Goal: Information Seeking & Learning: Learn about a topic

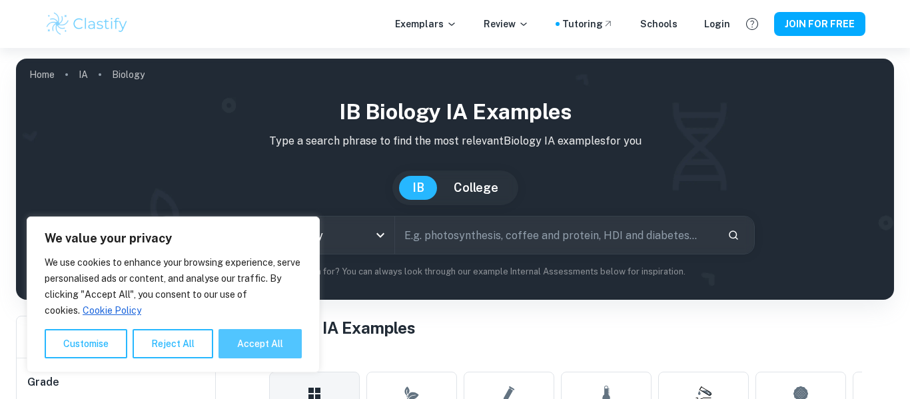
click at [251, 351] on button "Accept All" at bounding box center [260, 343] width 83 height 29
checkbox input "true"
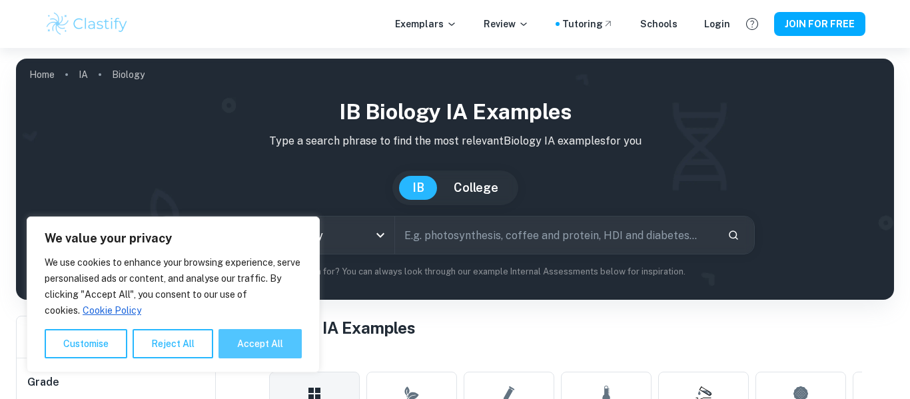
checkbox input "true"
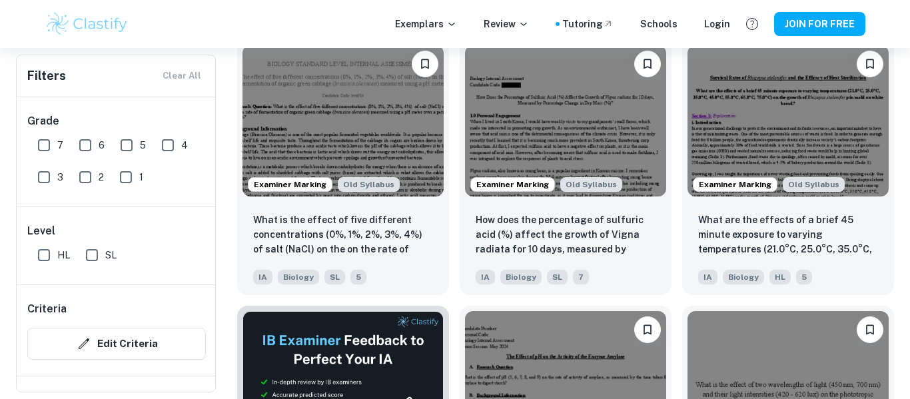
scroll to position [1776, 0]
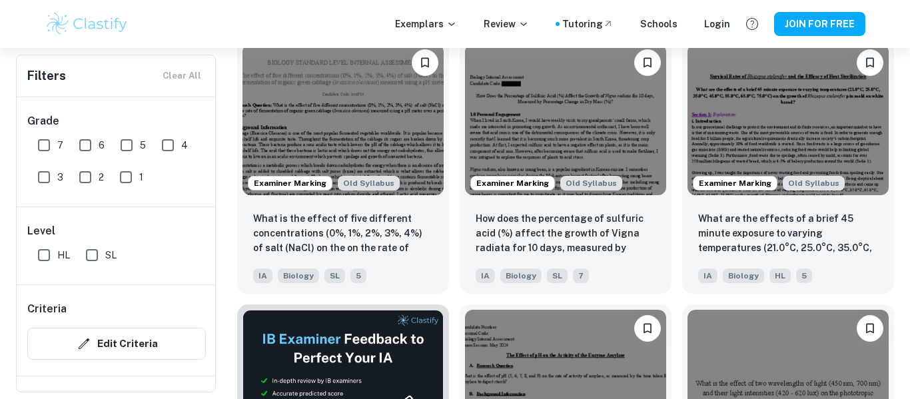
click at [38, 141] on input "7" at bounding box center [44, 145] width 27 height 27
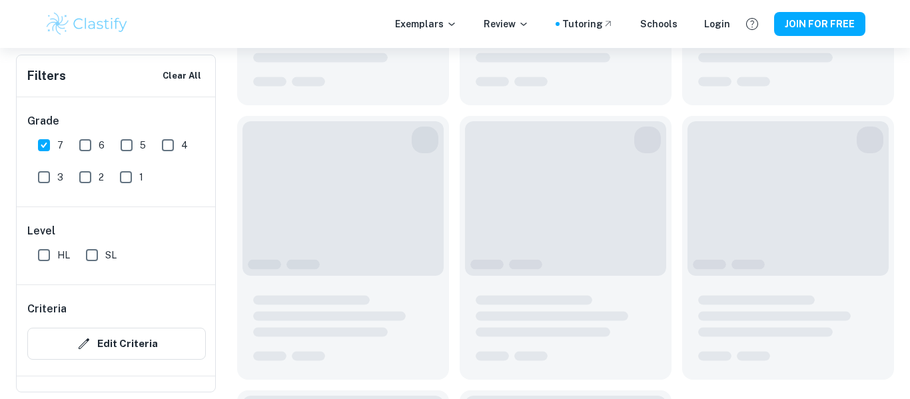
click at [40, 142] on input "7" at bounding box center [44, 145] width 27 height 27
checkbox input "false"
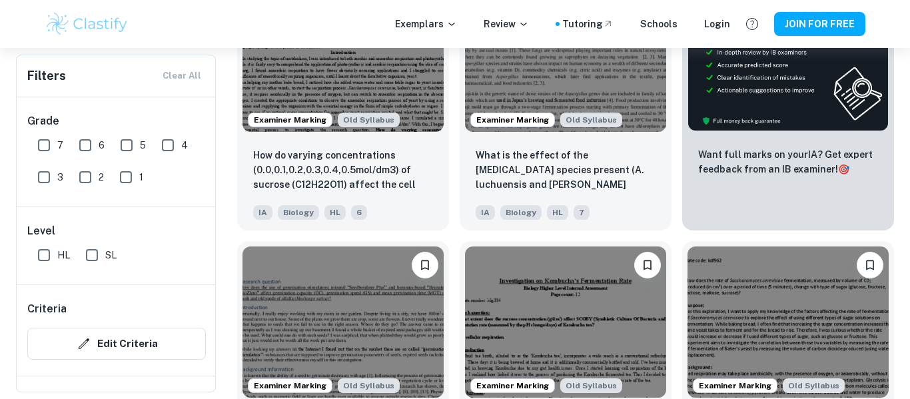
scroll to position [4214, 0]
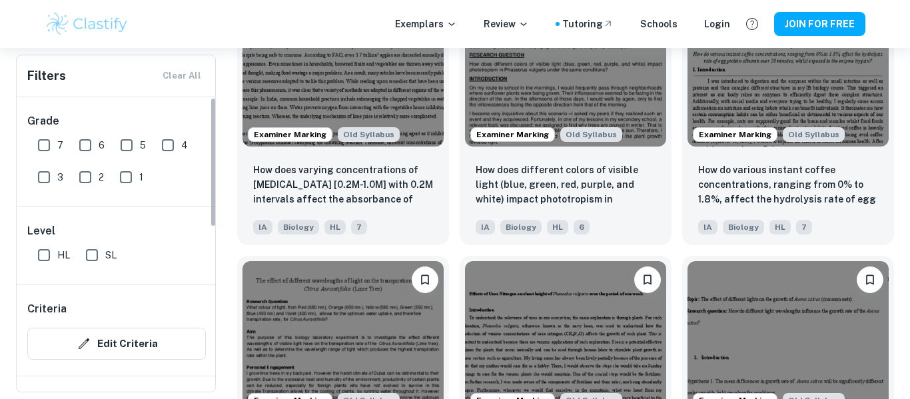
click at [45, 263] on input "HL" at bounding box center [44, 255] width 27 height 27
checkbox input "true"
click at [143, 279] on div "Level HL SL" at bounding box center [117, 245] width 200 height 77
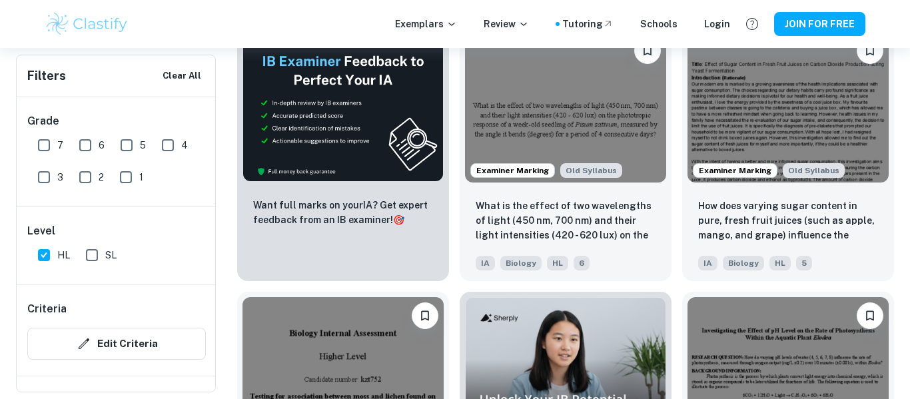
click at [45, 140] on input "7" at bounding box center [44, 145] width 27 height 27
checkbox input "true"
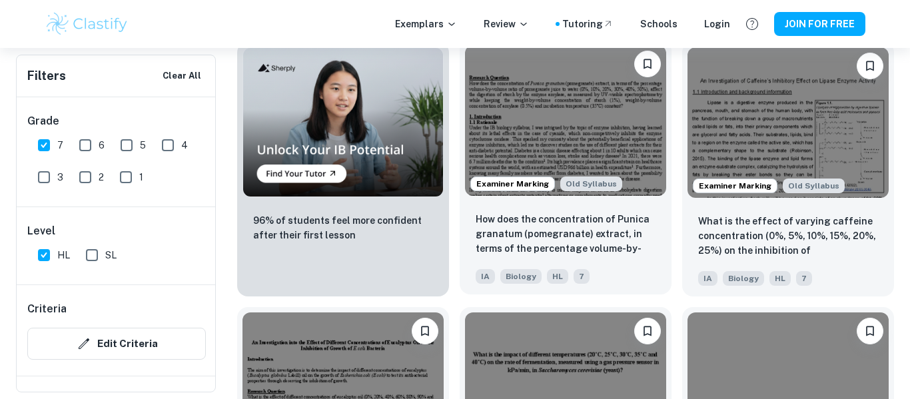
scroll to position [1008, 0]
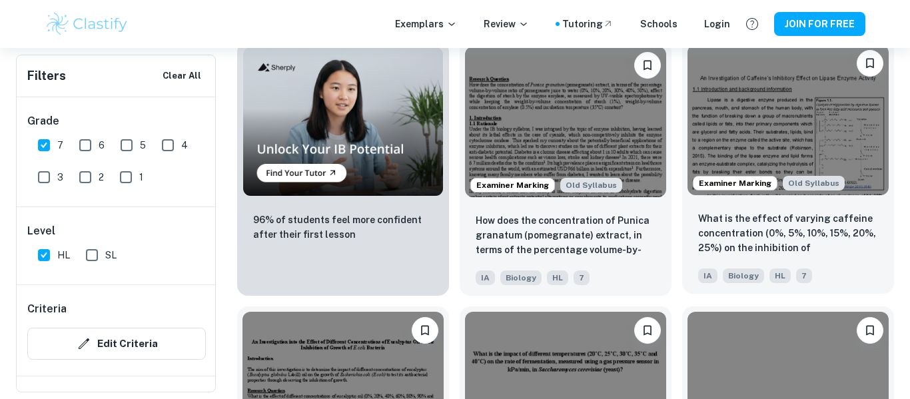
click at [787, 105] on img at bounding box center [788, 120] width 201 height 151
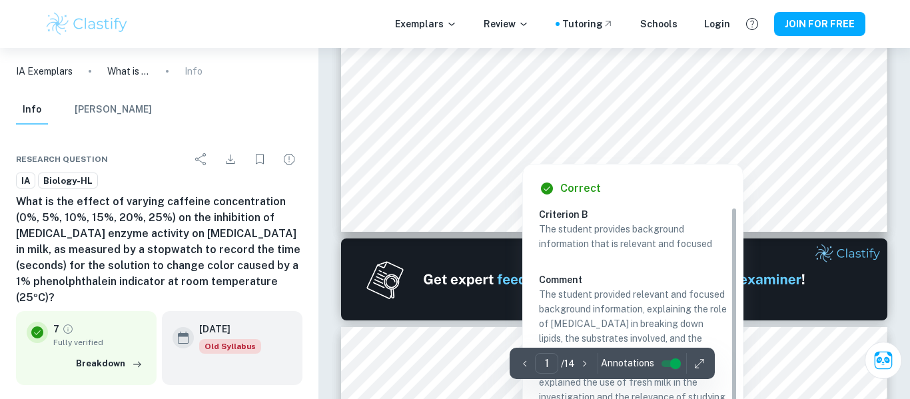
scroll to position [27, 0]
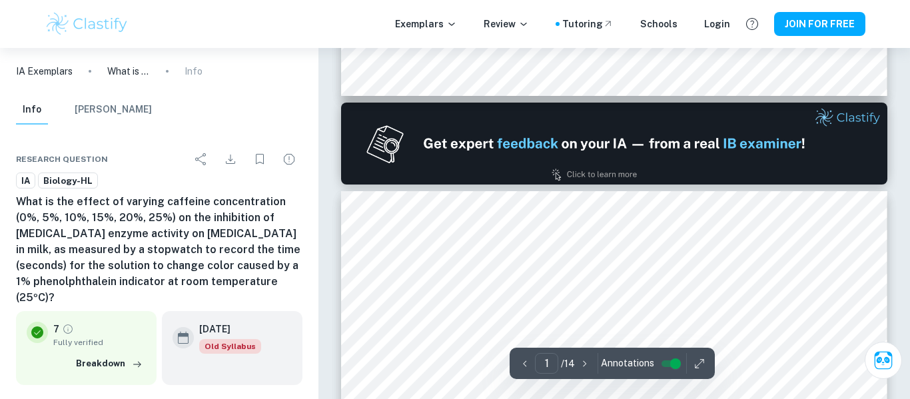
type input "2"
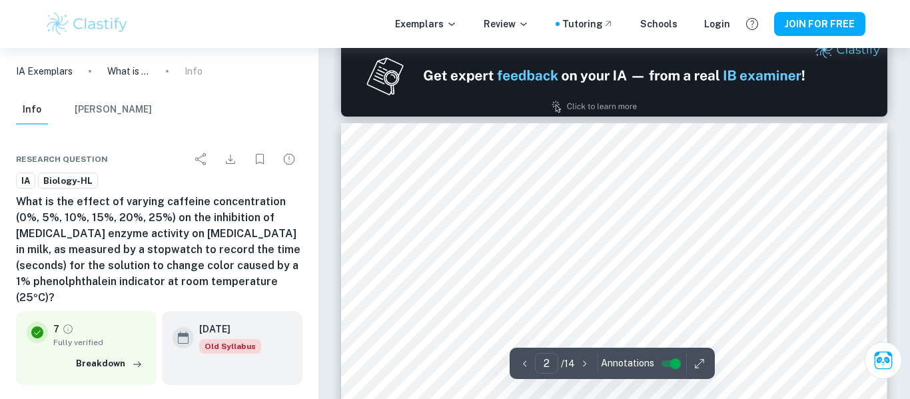
scroll to position [806, 0]
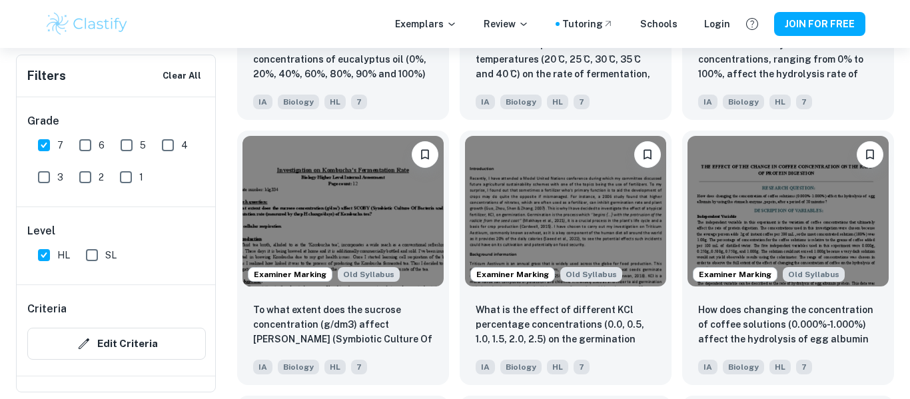
scroll to position [1451, 0]
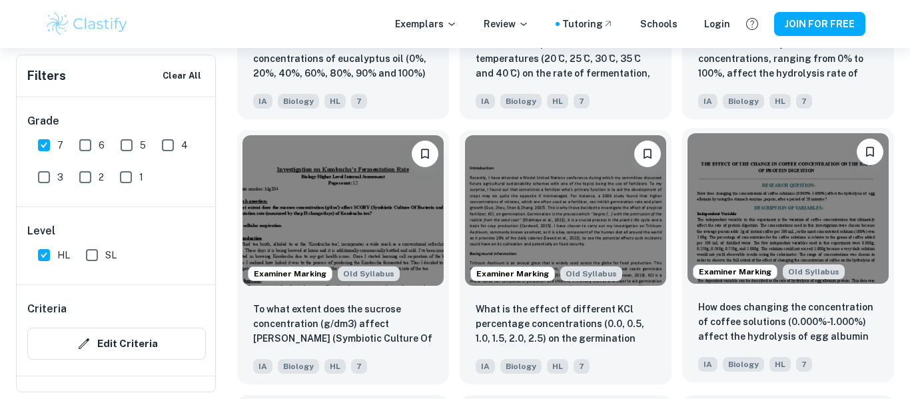
click at [796, 181] on img at bounding box center [788, 208] width 201 height 151
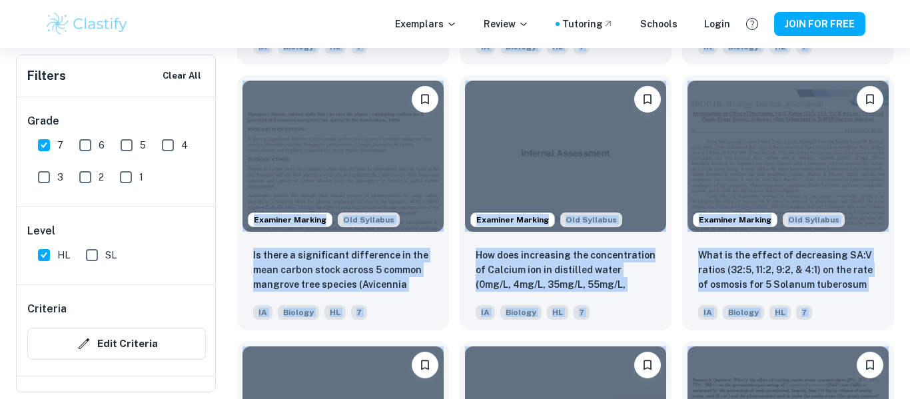
scroll to position [7355, 0]
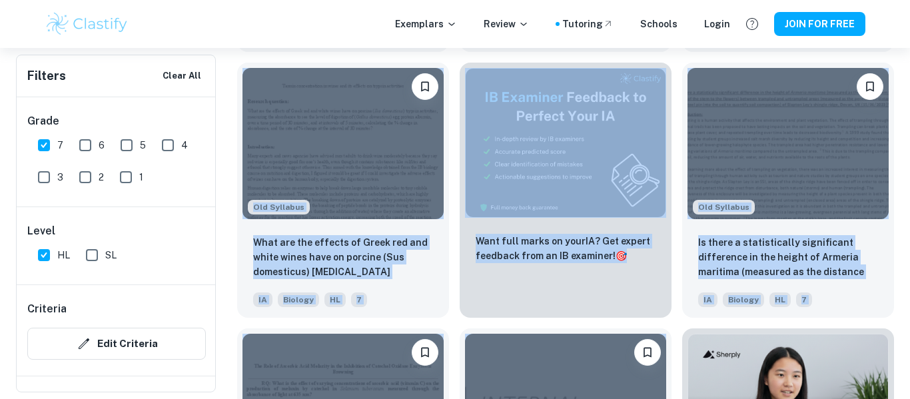
drag, startPoint x: 239, startPoint y: 166, endPoint x: 784, endPoint y: 431, distance: 606.6
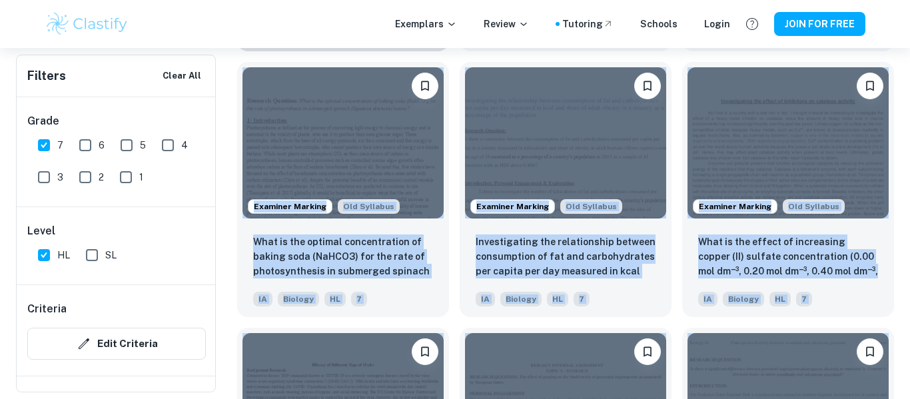
scroll to position [8608, 0]
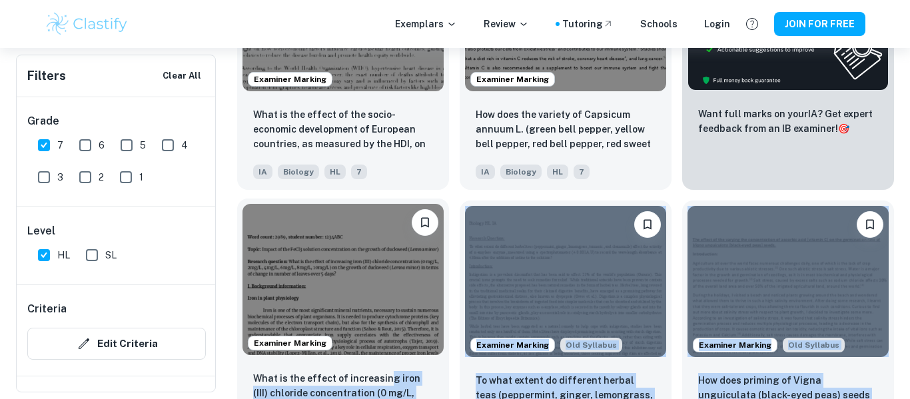
scroll to position [611, 0]
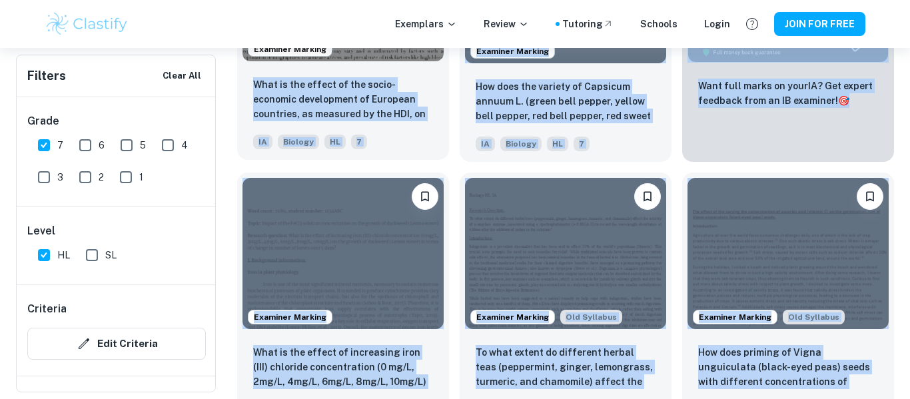
drag, startPoint x: 463, startPoint y: 362, endPoint x: 247, endPoint y: 83, distance: 352.9
copy div "Lore ip dol sitame co adi elits-doeiusmo temporincid ut Laboreet doloremag, al …"
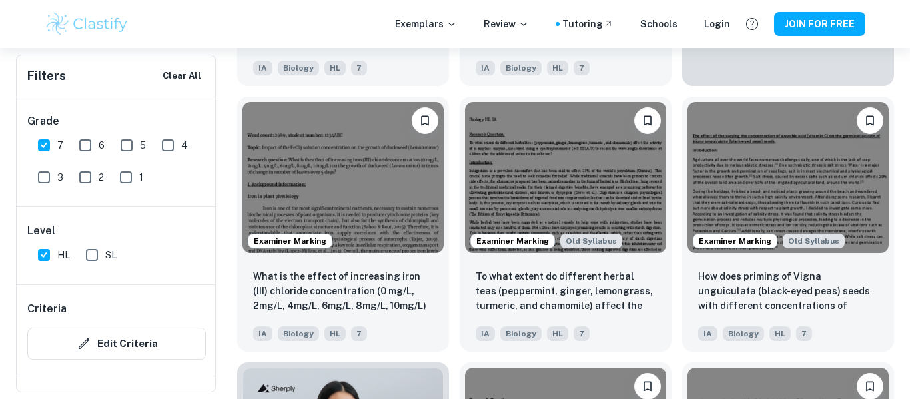
scroll to position [689, 0]
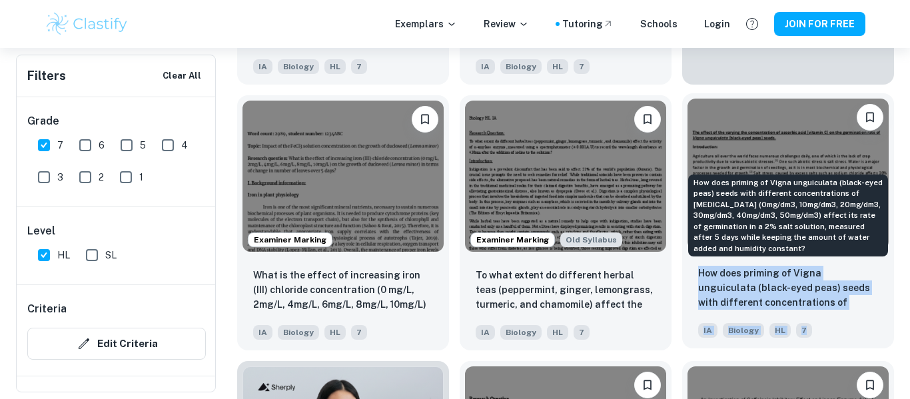
drag, startPoint x: 899, startPoint y: 326, endPoint x: 697, endPoint y: 273, distance: 208.7
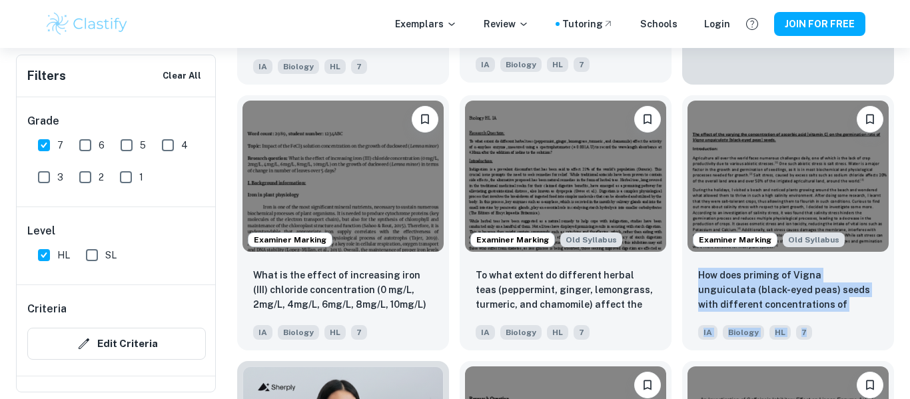
copy div "How does priming of Vigna unguiculata (black-eyed peas) seeds with different co…"
click at [127, 177] on input "1" at bounding box center [126, 177] width 27 height 27
checkbox input "true"
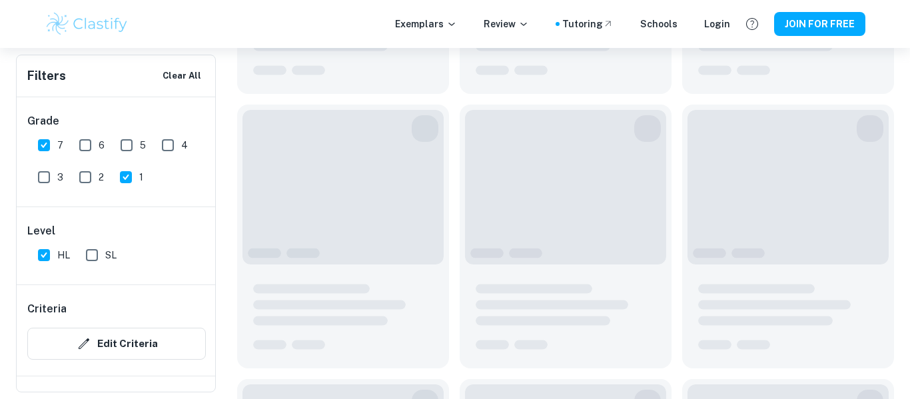
click at [45, 149] on input "7" at bounding box center [44, 145] width 27 height 27
checkbox input "false"
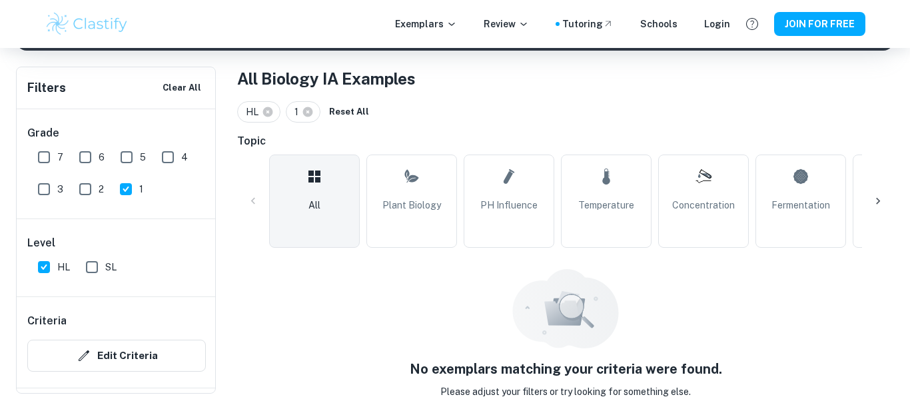
scroll to position [284, 0]
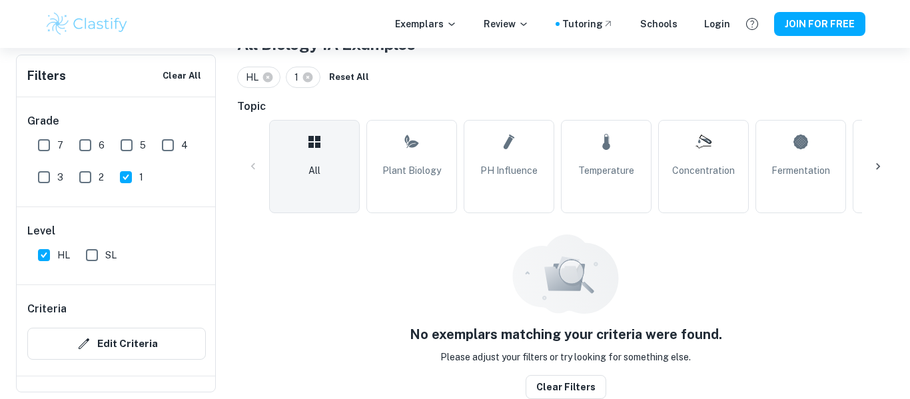
click at [87, 181] on input "2" at bounding box center [85, 177] width 27 height 27
checkbox input "true"
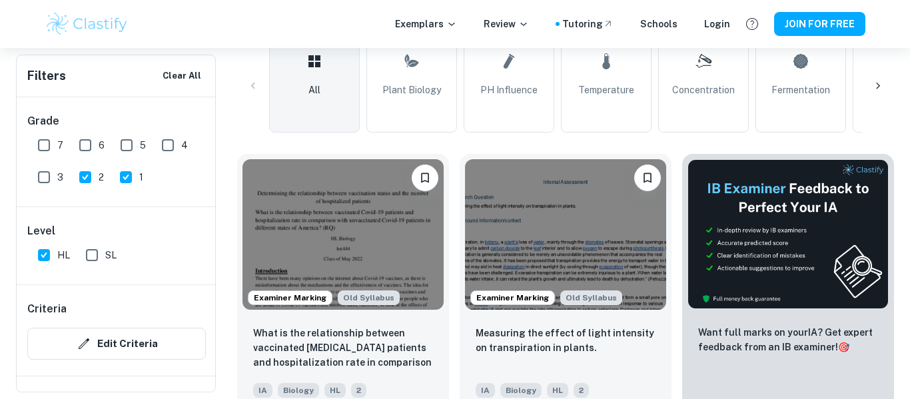
scroll to position [375, 0]
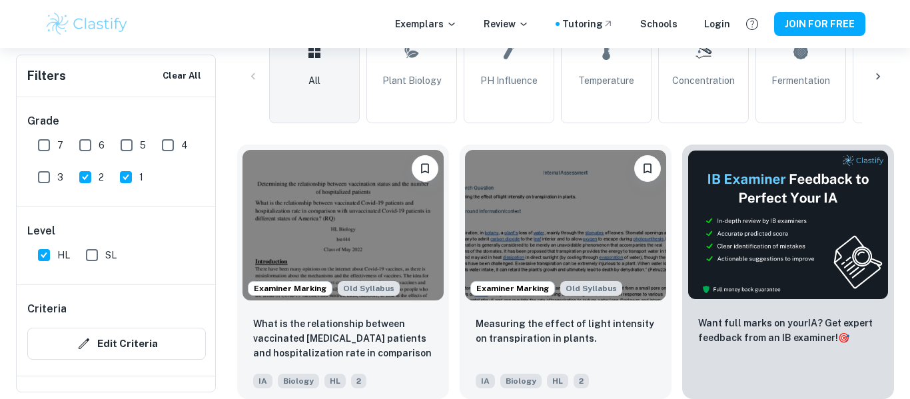
click at [39, 184] on input "3" at bounding box center [44, 177] width 27 height 27
checkbox input "true"
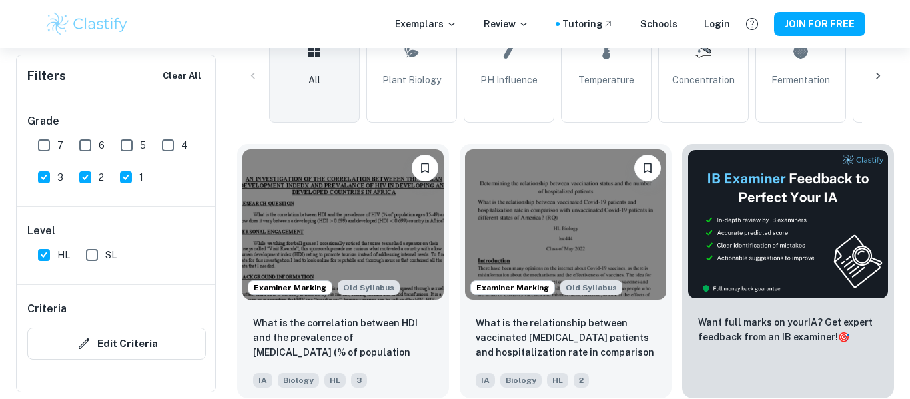
click at [89, 181] on input "2" at bounding box center [85, 177] width 27 height 27
checkbox input "false"
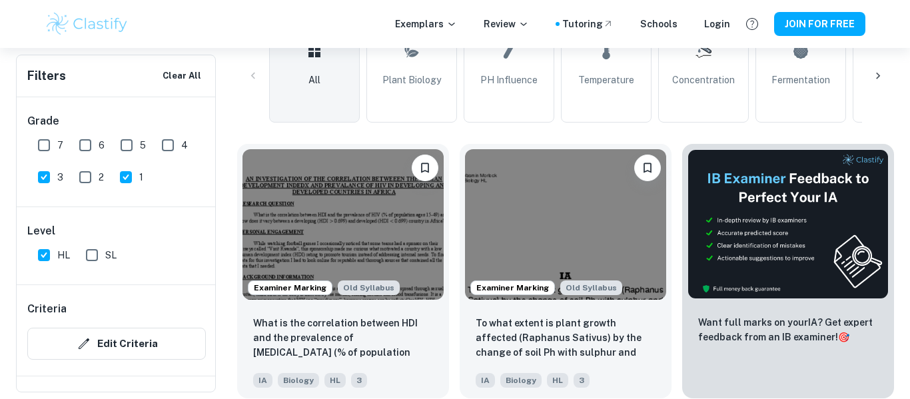
click at [133, 181] on input "1" at bounding box center [126, 177] width 27 height 27
checkbox input "false"
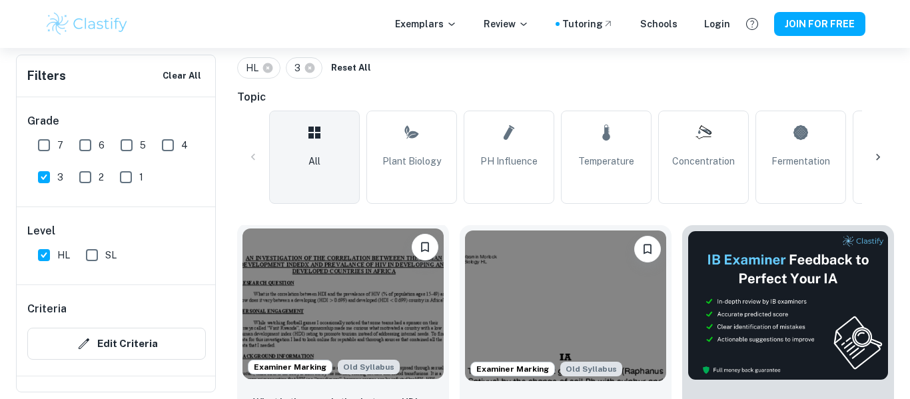
scroll to position [443, 0]
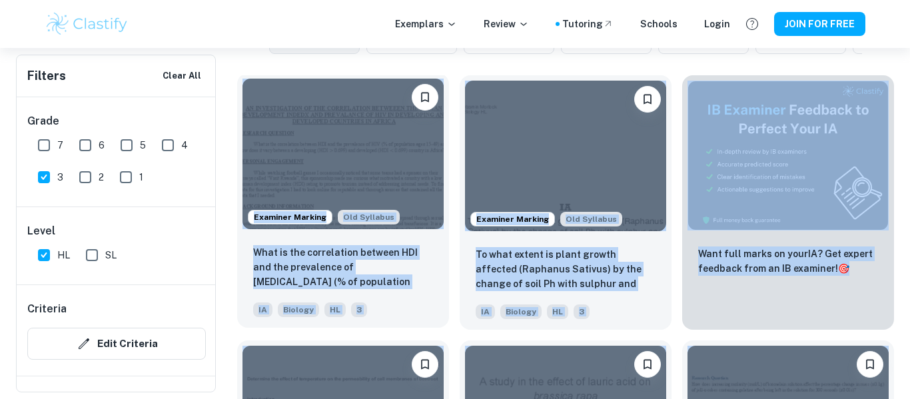
drag, startPoint x: 898, startPoint y: 359, endPoint x: 331, endPoint y: 163, distance: 600.9
copy div "Loremips Dolorsi Ame Consecte Adip el sed doeiusmodte incidid UTL etd mag aliqu…"
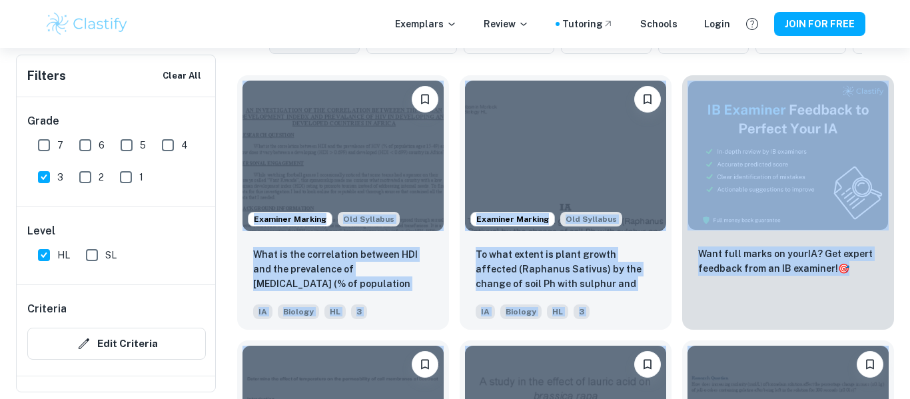
click at [55, 173] on input "3" at bounding box center [44, 177] width 27 height 27
checkbox input "false"
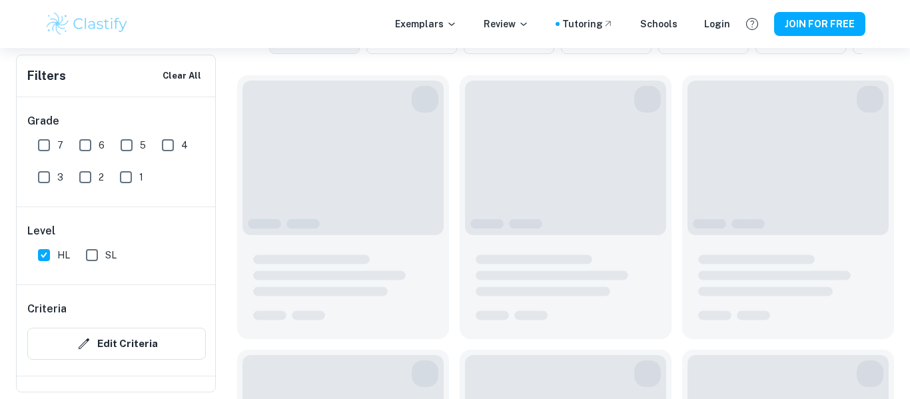
click at [41, 152] on input "7" at bounding box center [44, 145] width 27 height 27
checkbox input "true"
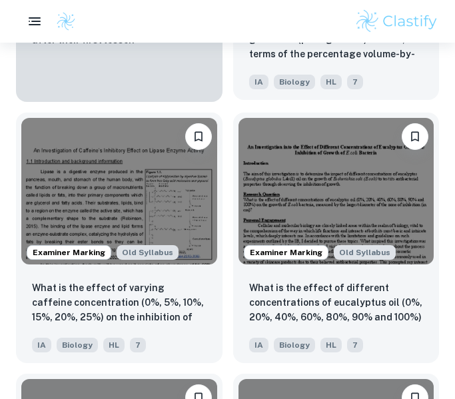
scroll to position [1522, 0]
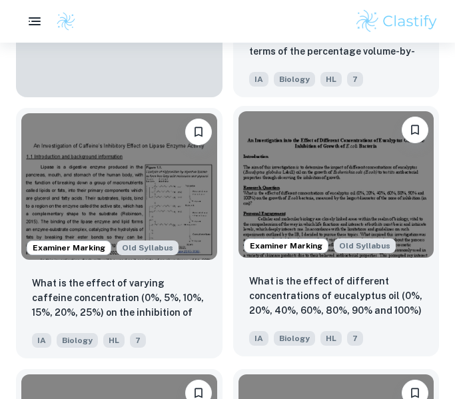
click at [316, 202] on img at bounding box center [337, 184] width 196 height 147
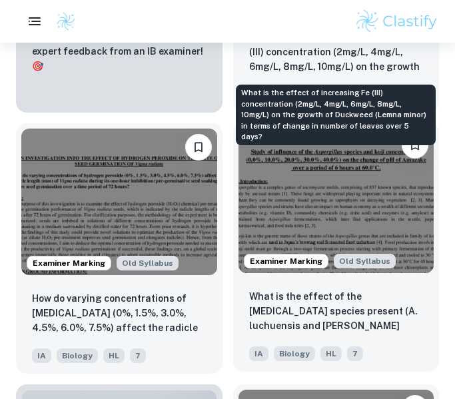
scroll to position [3075, 0]
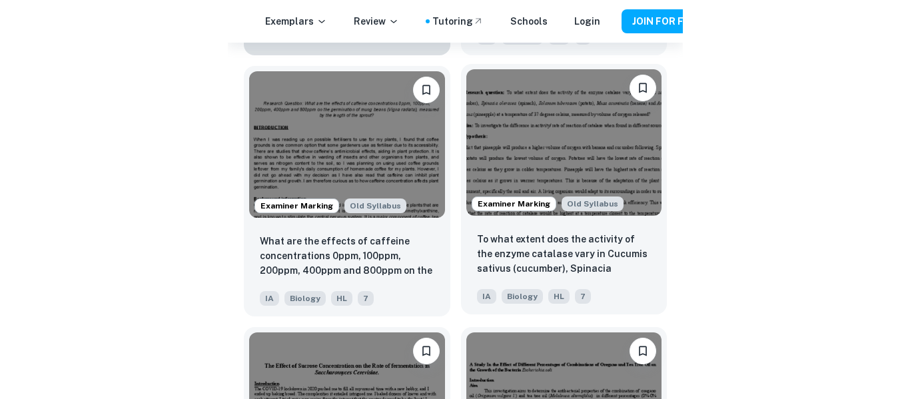
scroll to position [3505, 0]
